Goal: Task Accomplishment & Management: Manage account settings

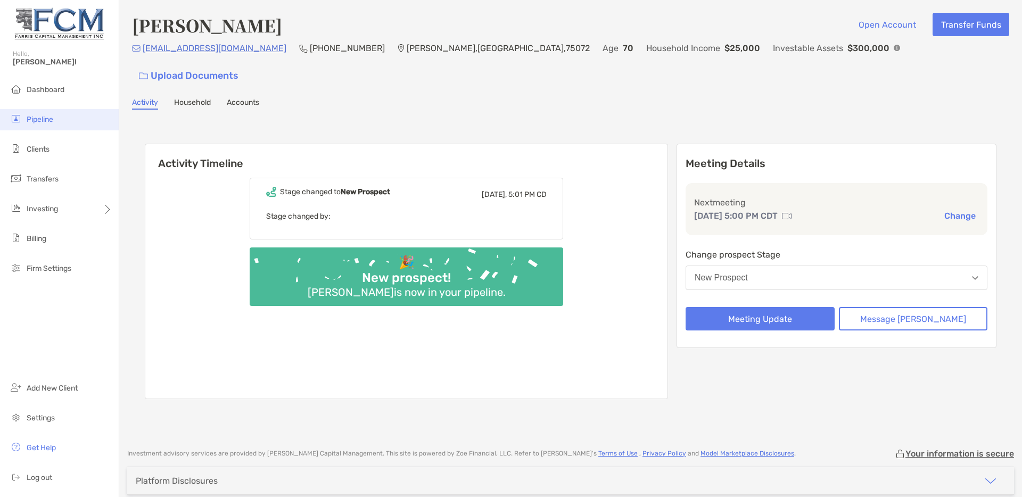
click at [42, 118] on span "Pipeline" at bounding box center [40, 119] width 27 height 9
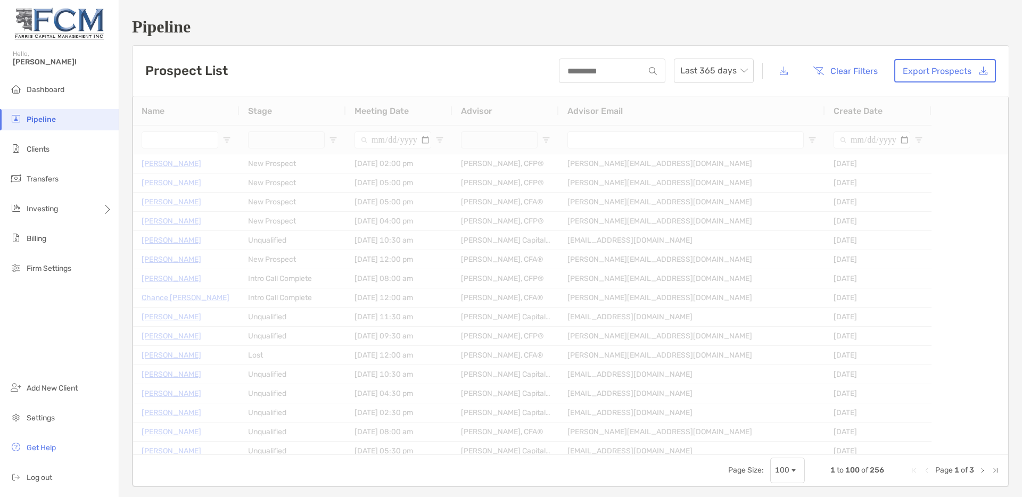
type input "**********"
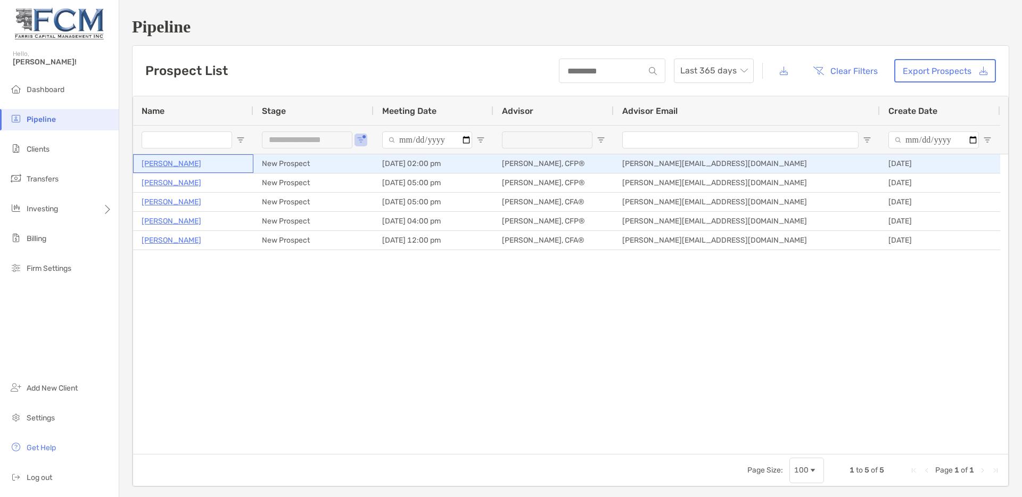
click at [171, 165] on p "[PERSON_NAME]" at bounding box center [172, 163] width 60 height 13
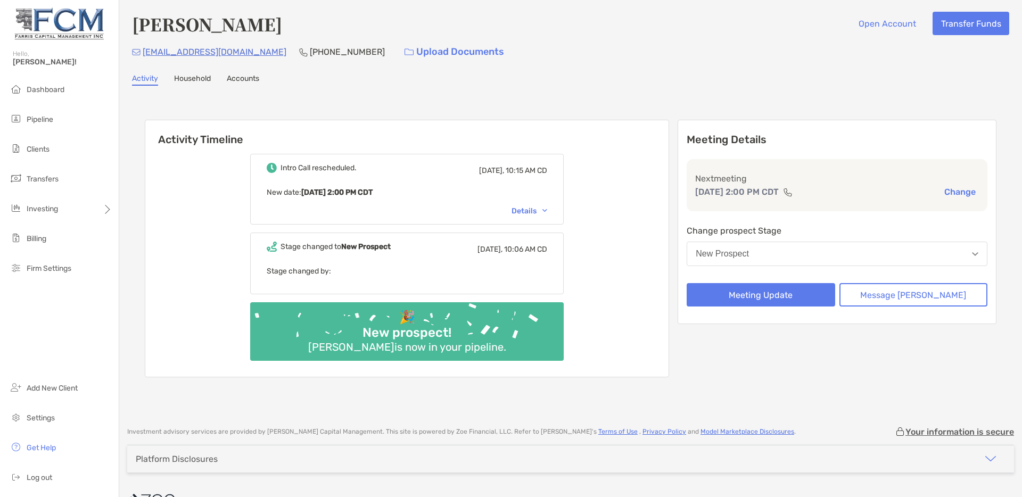
scroll to position [2, 0]
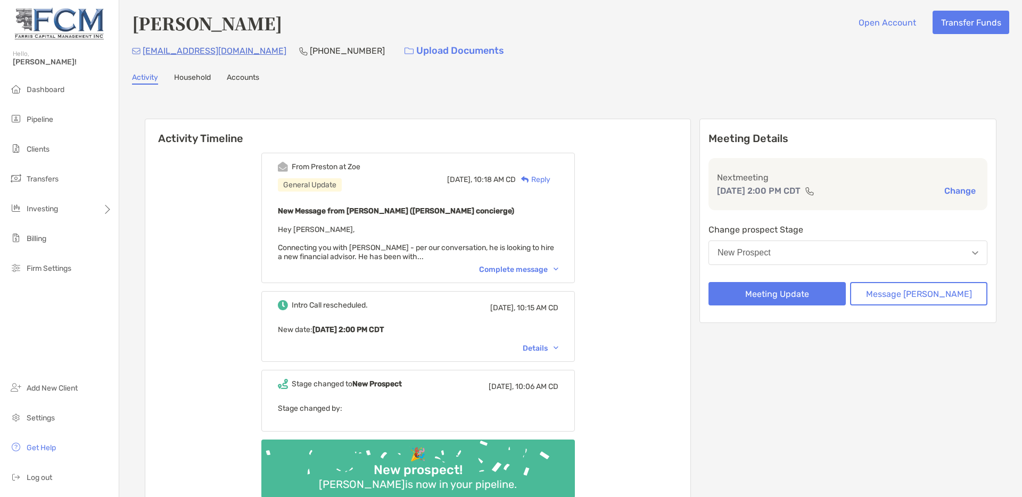
click at [527, 266] on div "Complete message" at bounding box center [518, 269] width 79 height 9
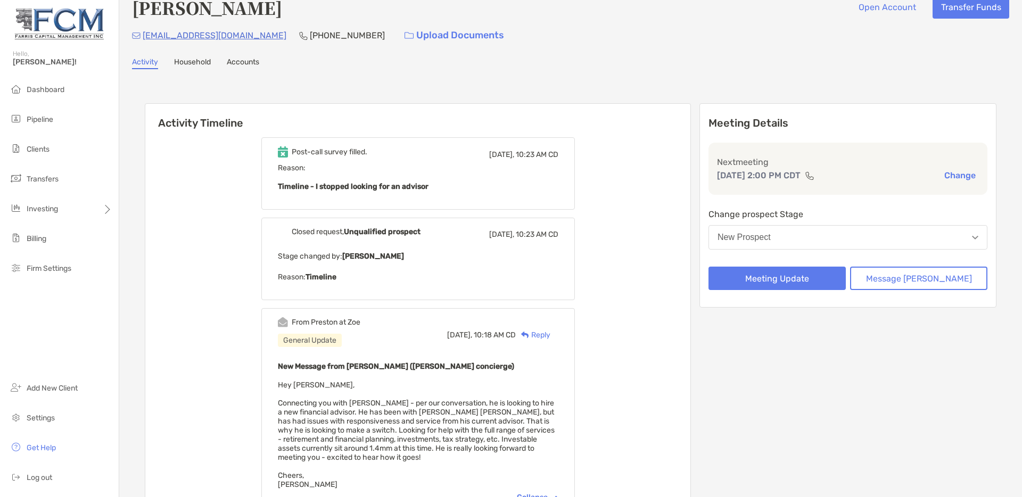
scroll to position [0, 0]
